Goal: Navigation & Orientation: Understand site structure

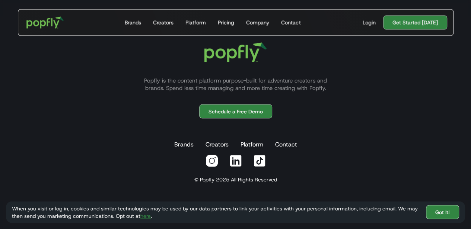
scroll to position [2085, 0]
click at [256, 24] on div "Company" at bounding box center [257, 22] width 23 height 7
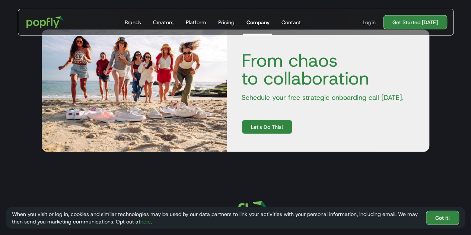
scroll to position [947, 0]
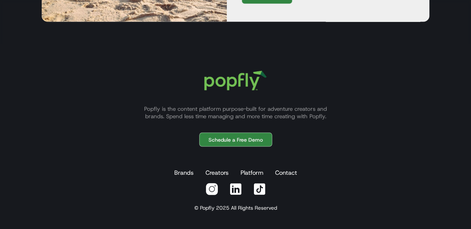
scroll to position [2085, 0]
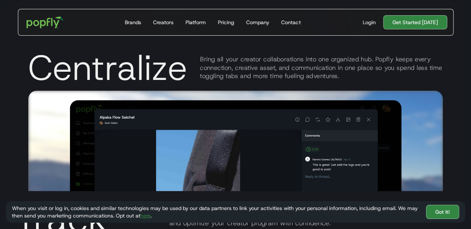
scroll to position [1303, 0]
